Goal: Obtain resource: Download file/media

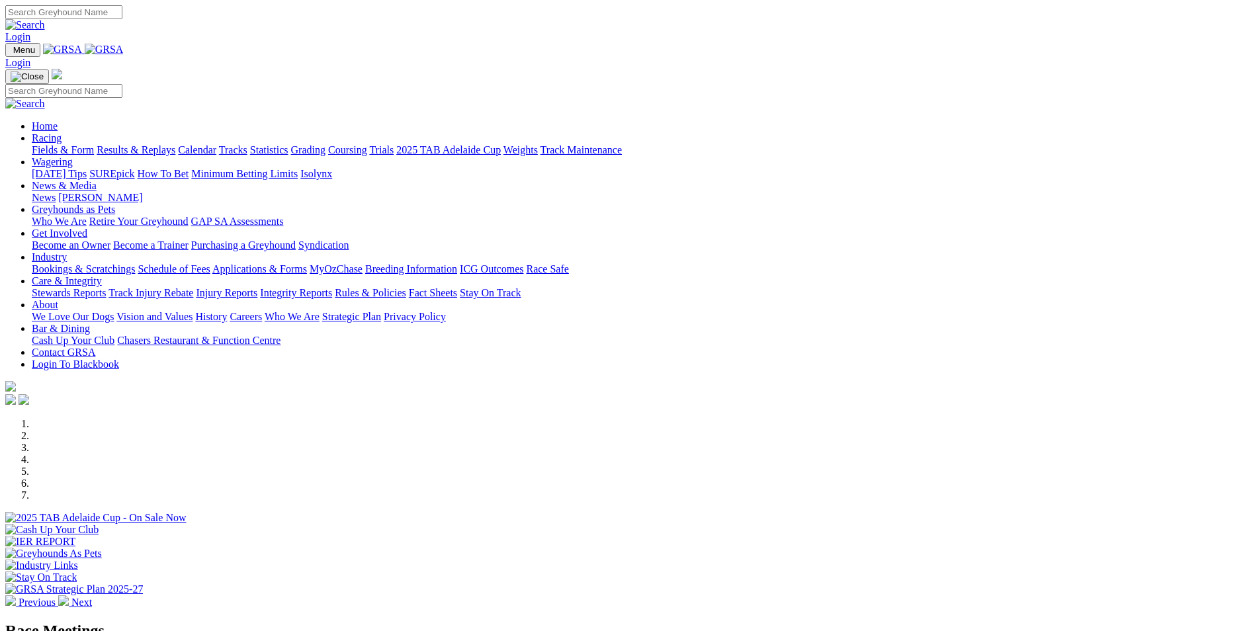
scroll to position [198, 0]
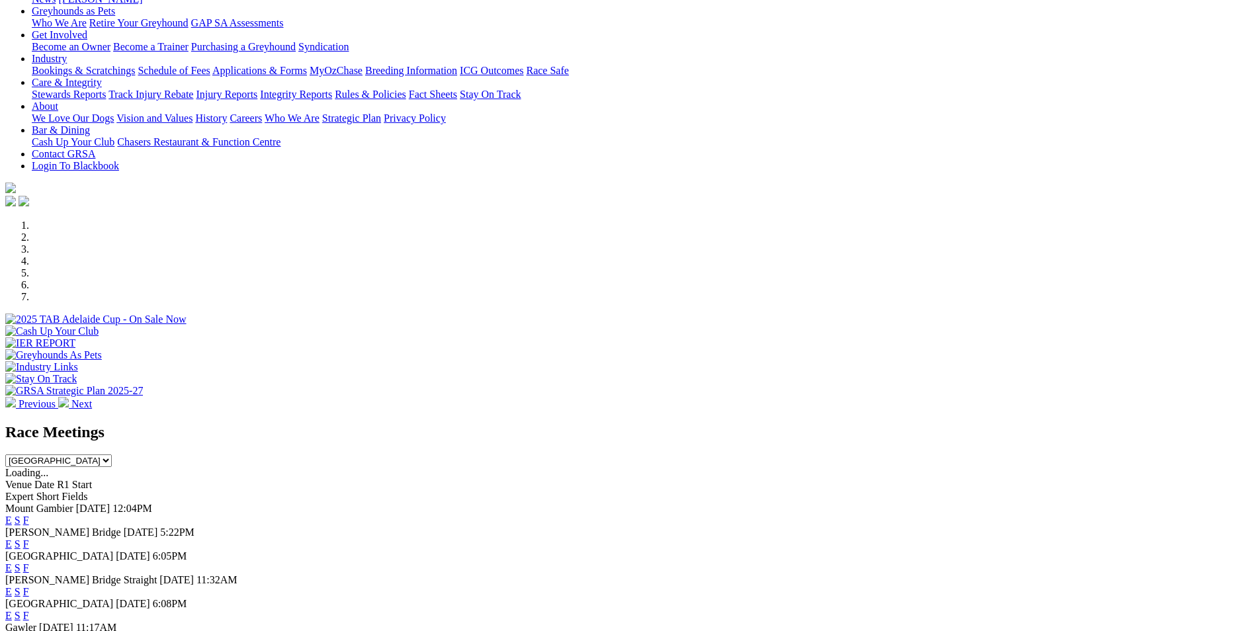
click at [12, 539] on link "E" at bounding box center [8, 544] width 7 height 11
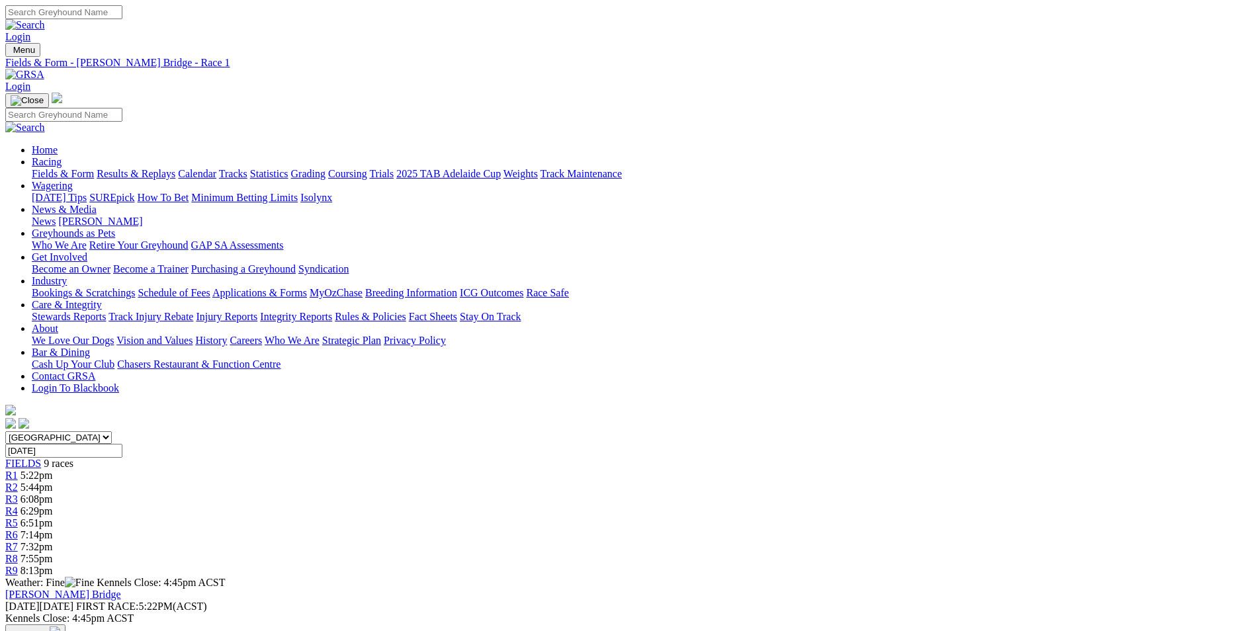
click at [65, 625] on button "Download" at bounding box center [35, 633] width 60 height 17
click at [659, 178] on link "PDF" at bounding box center [649, 172] width 19 height 11
click at [18, 505] on link "R4" at bounding box center [11, 510] width 13 height 11
click at [676, 517] on div "R5 6:51pm" at bounding box center [627, 523] width 1244 height 12
click at [18, 529] on span "R6" at bounding box center [11, 534] width 13 height 11
